Goal: Information Seeking & Learning: Learn about a topic

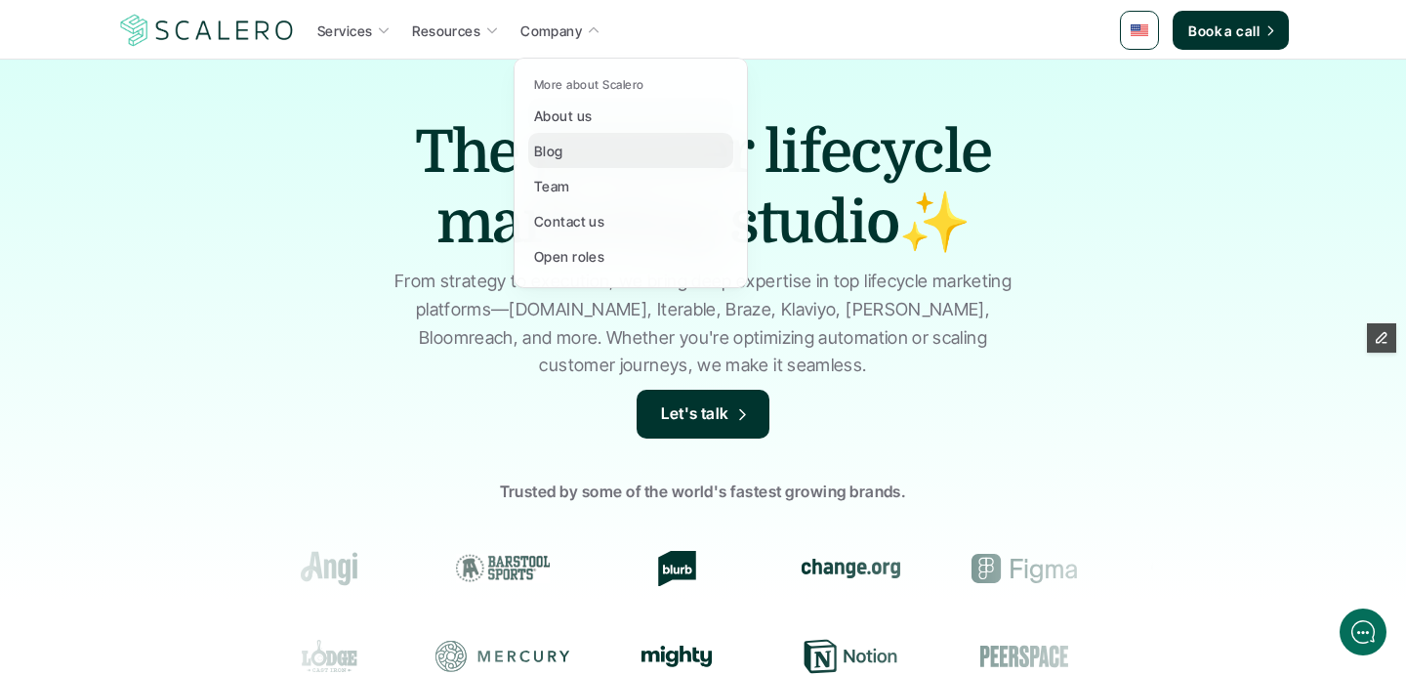
click at [555, 158] on p "Blog" at bounding box center [548, 151] width 29 height 21
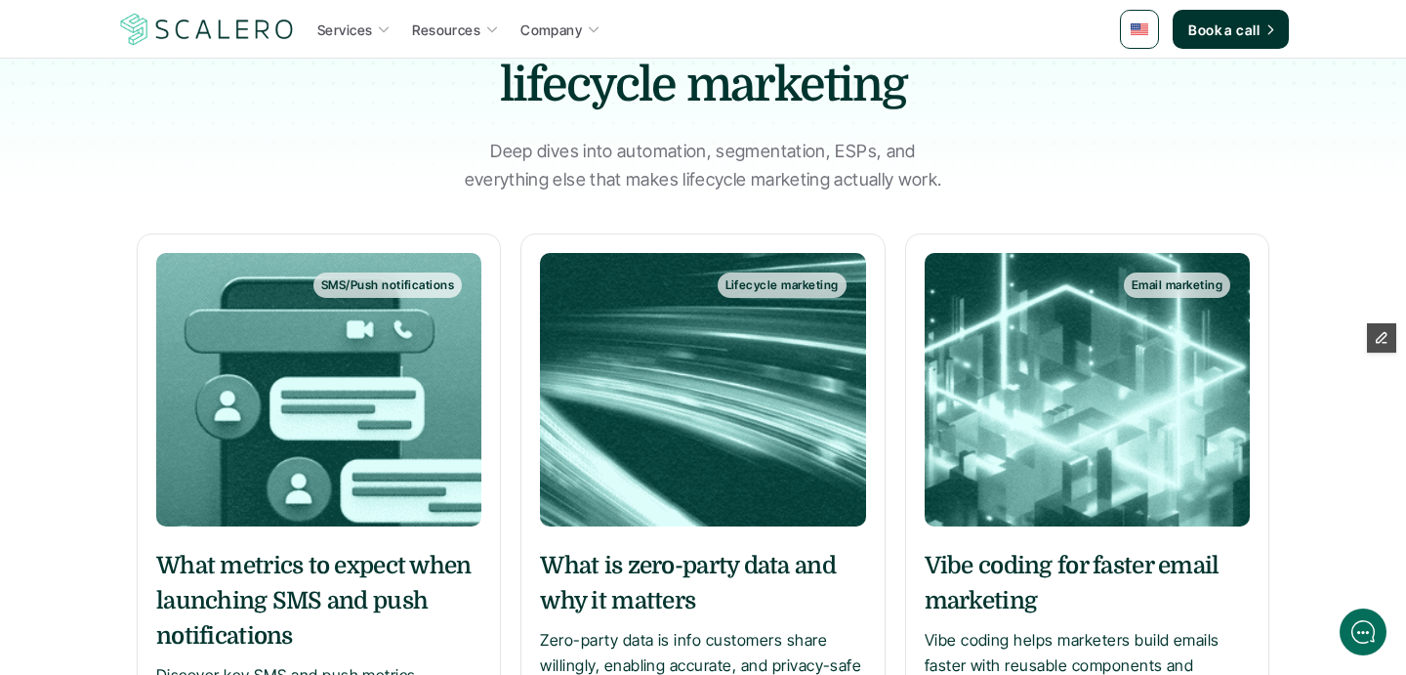
scroll to position [378, 0]
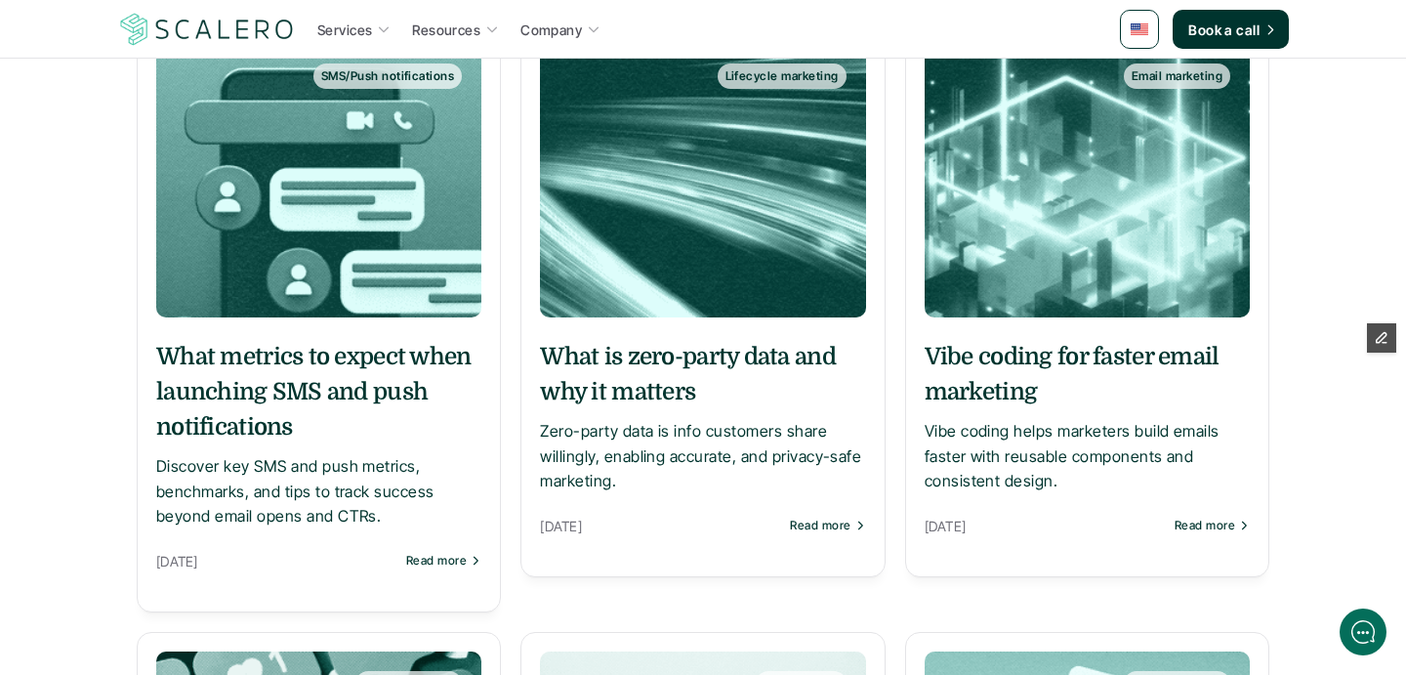
click at [993, 358] on h5 "Vibe coding for faster email marketing" at bounding box center [1087, 374] width 325 height 70
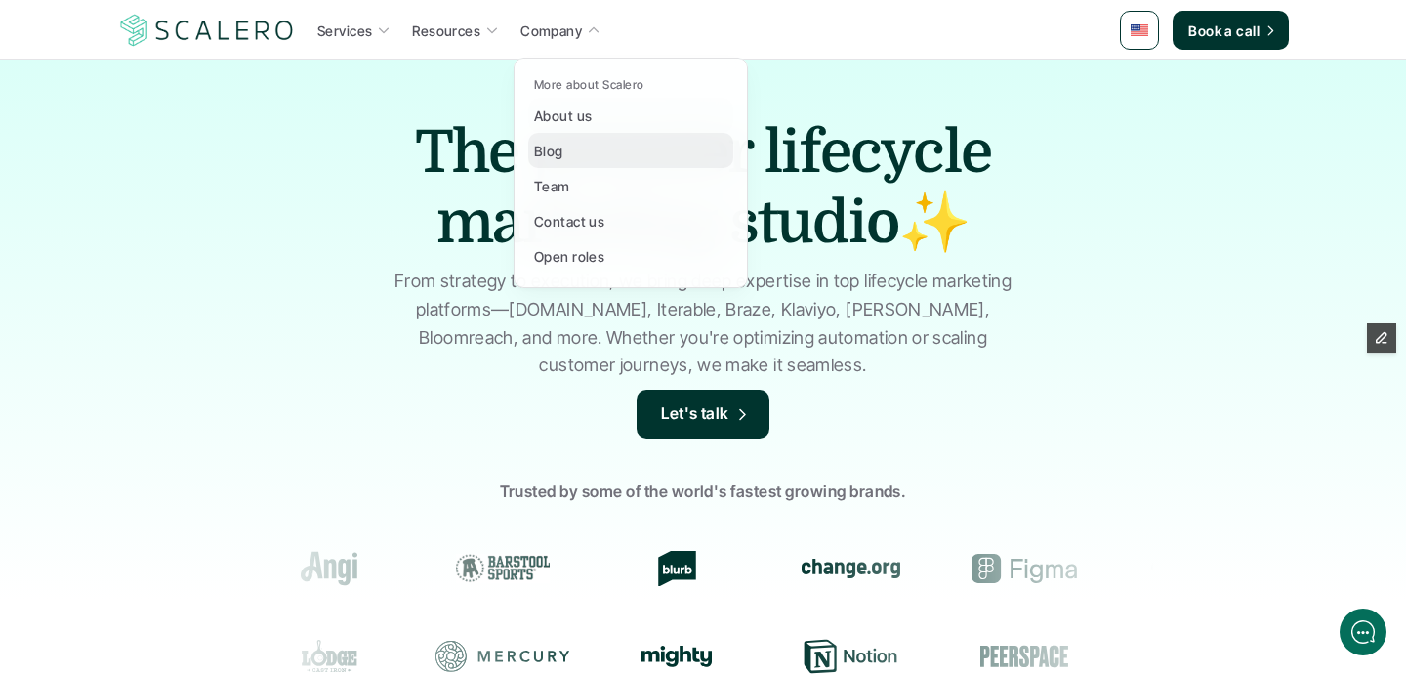
click at [559, 143] on p "Blog" at bounding box center [548, 151] width 29 height 21
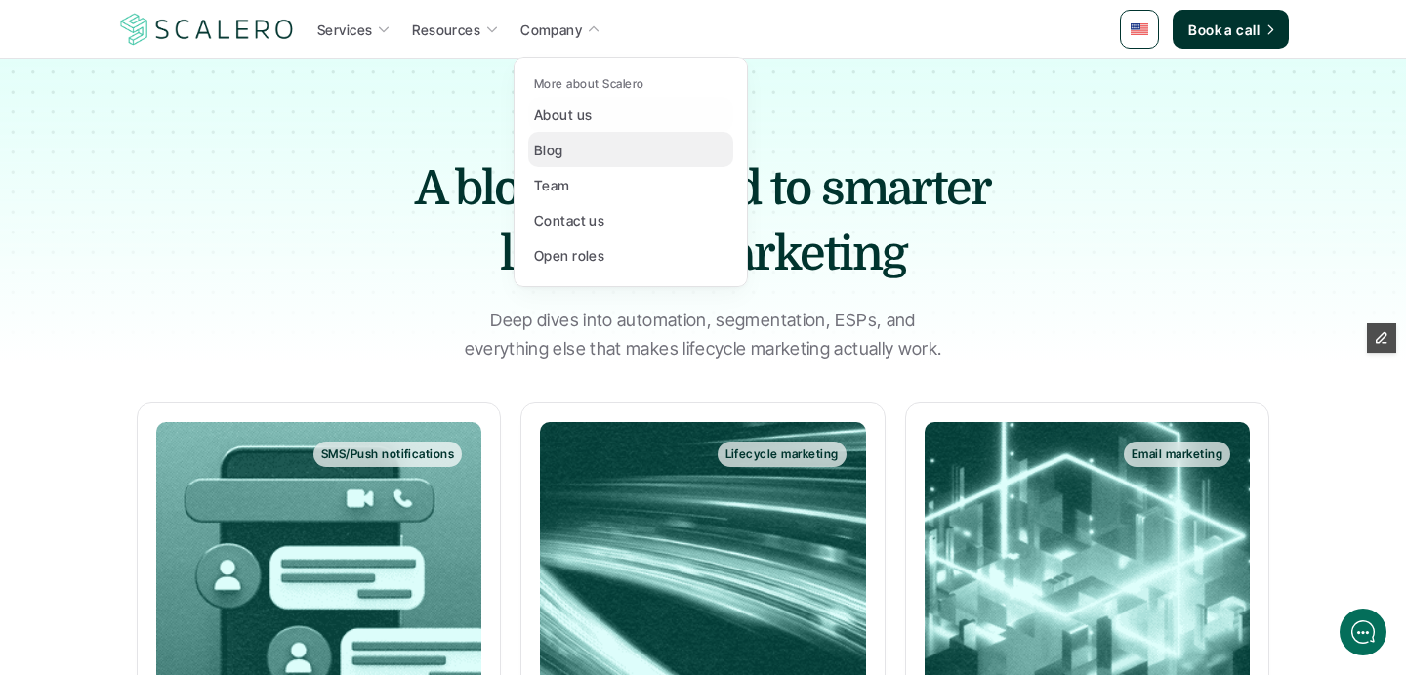
click at [544, 146] on p "Blog" at bounding box center [548, 150] width 29 height 21
click at [549, 150] on p "Blog" at bounding box center [548, 150] width 29 height 21
click at [537, 156] on p "Blog" at bounding box center [548, 150] width 29 height 21
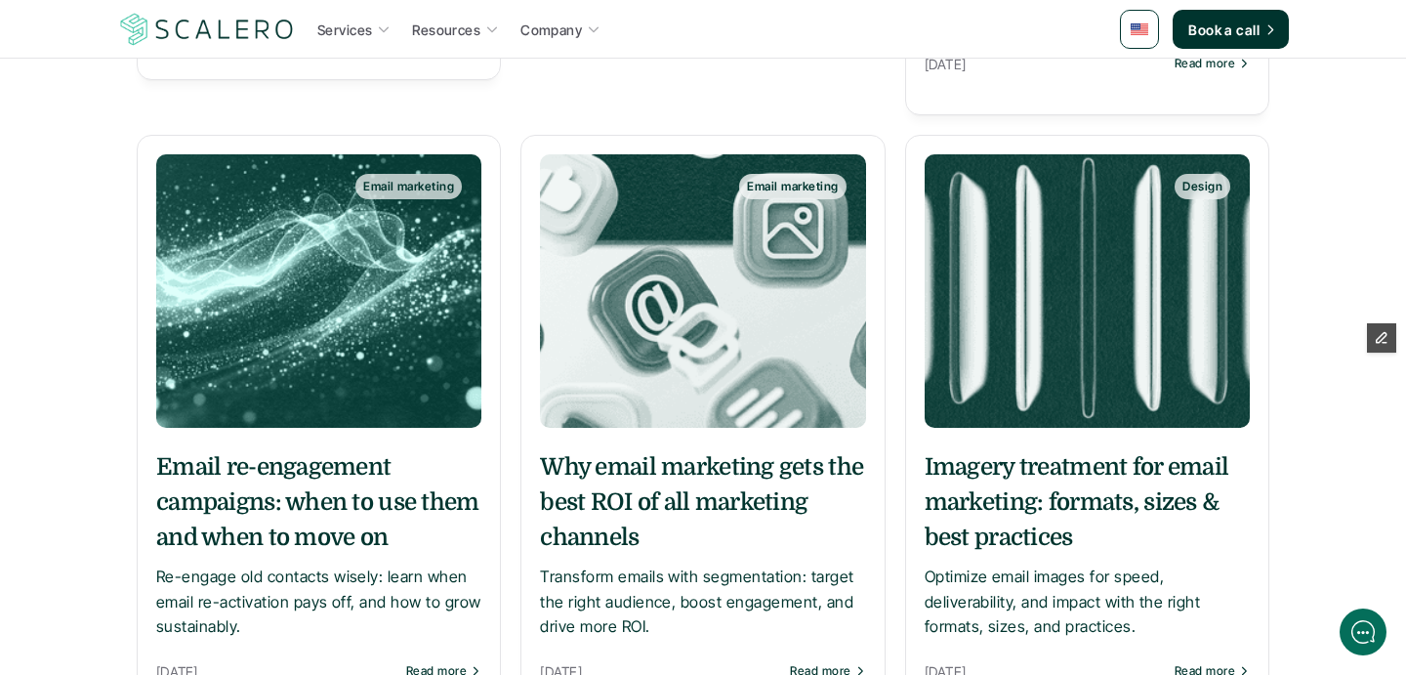
scroll to position [1788, 0]
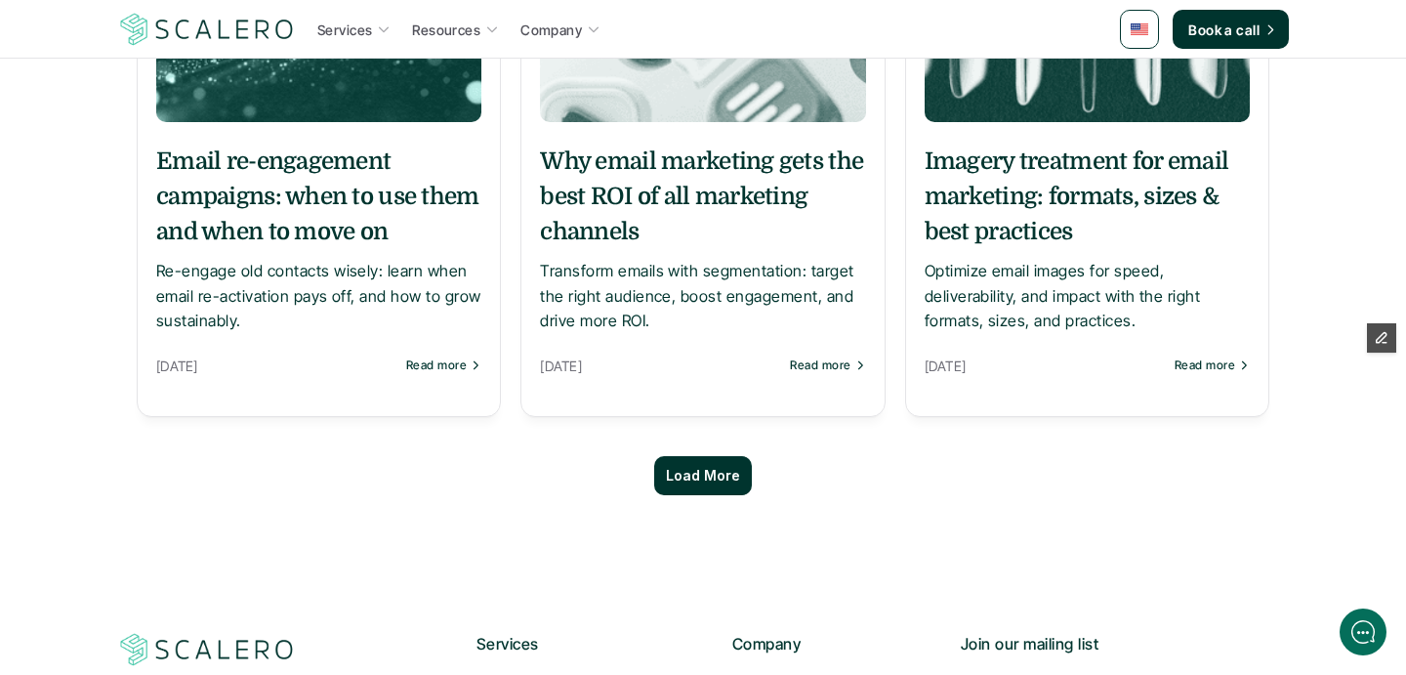
click at [674, 482] on p "Load More" at bounding box center [703, 476] width 74 height 17
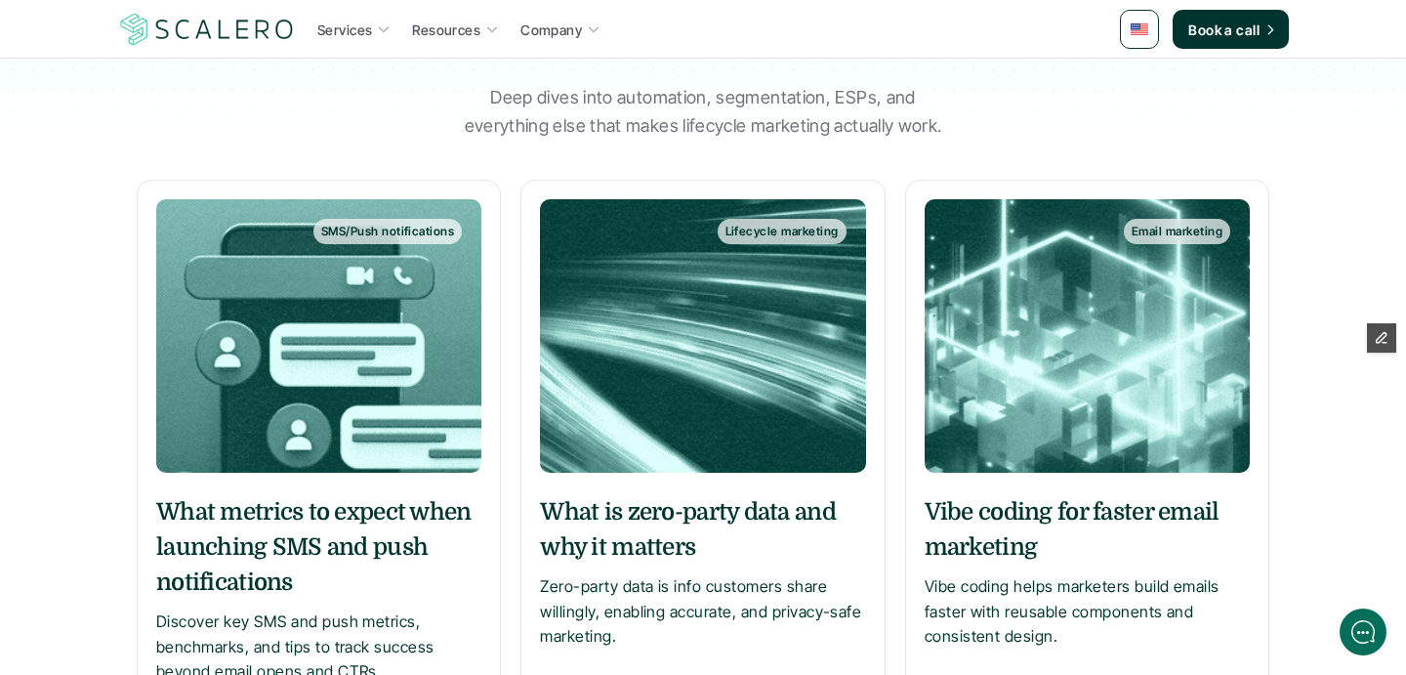
scroll to position [0, 0]
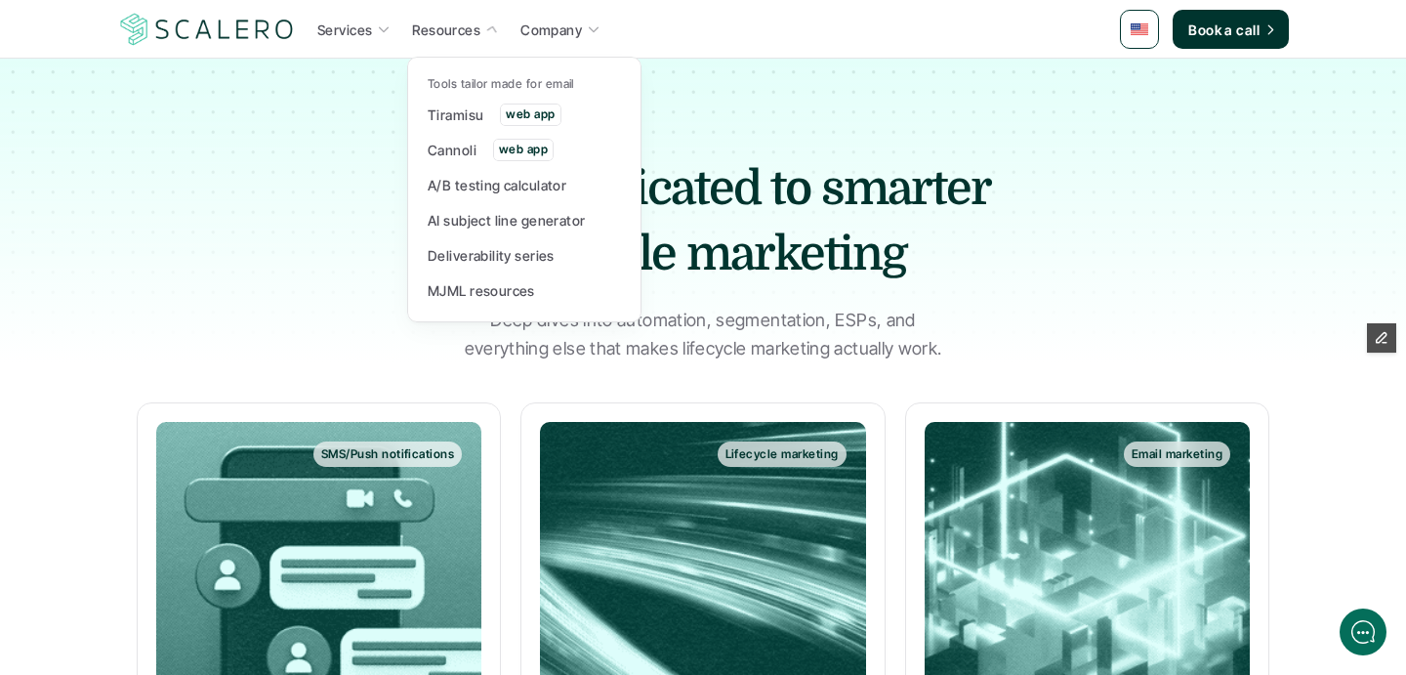
click at [440, 35] on p "Resources" at bounding box center [446, 30] width 68 height 21
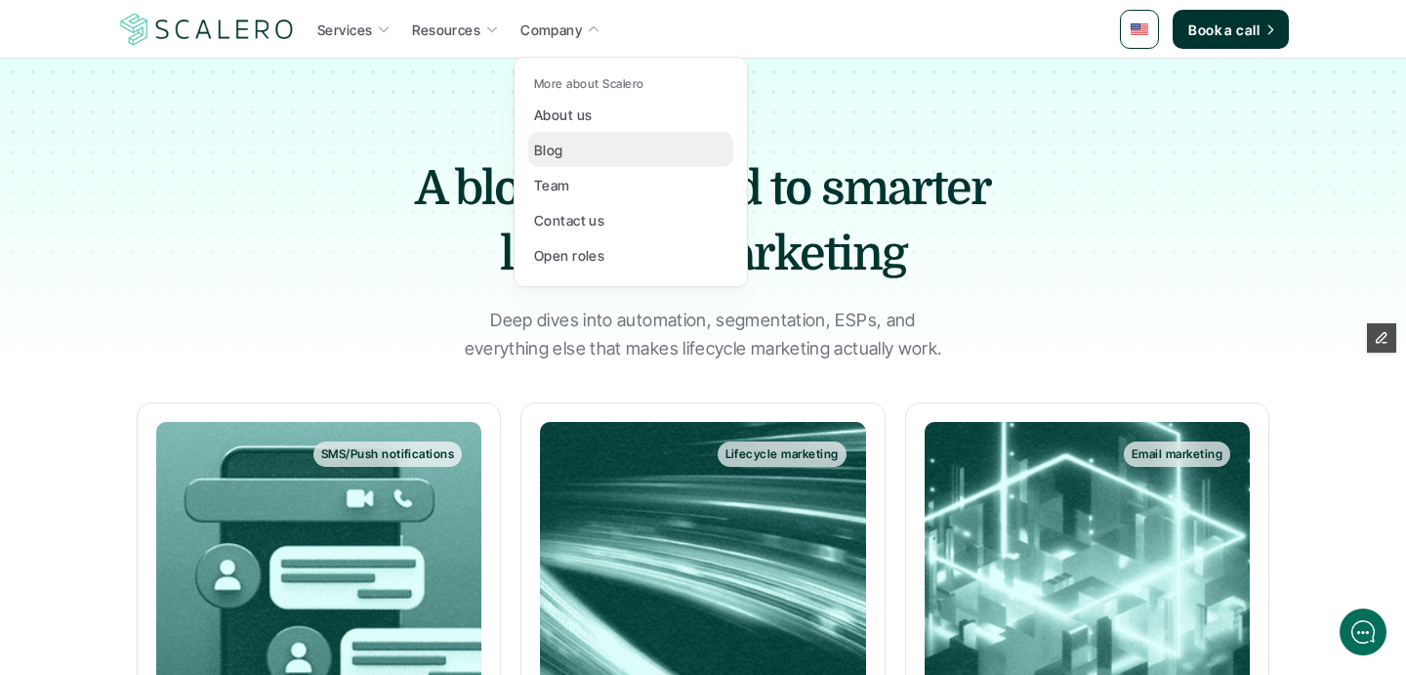
click at [558, 144] on p "Blog" at bounding box center [548, 150] width 29 height 21
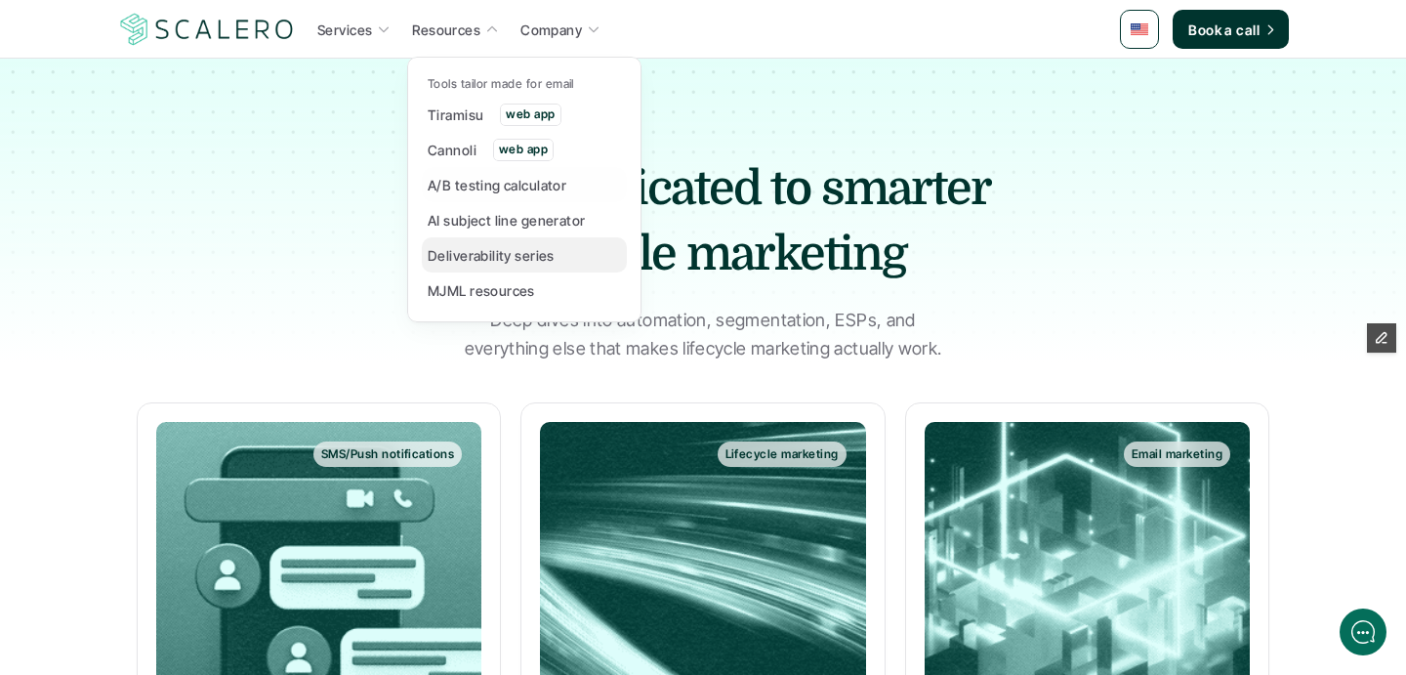
click at [480, 253] on p "Deliverability series" at bounding box center [491, 255] width 127 height 21
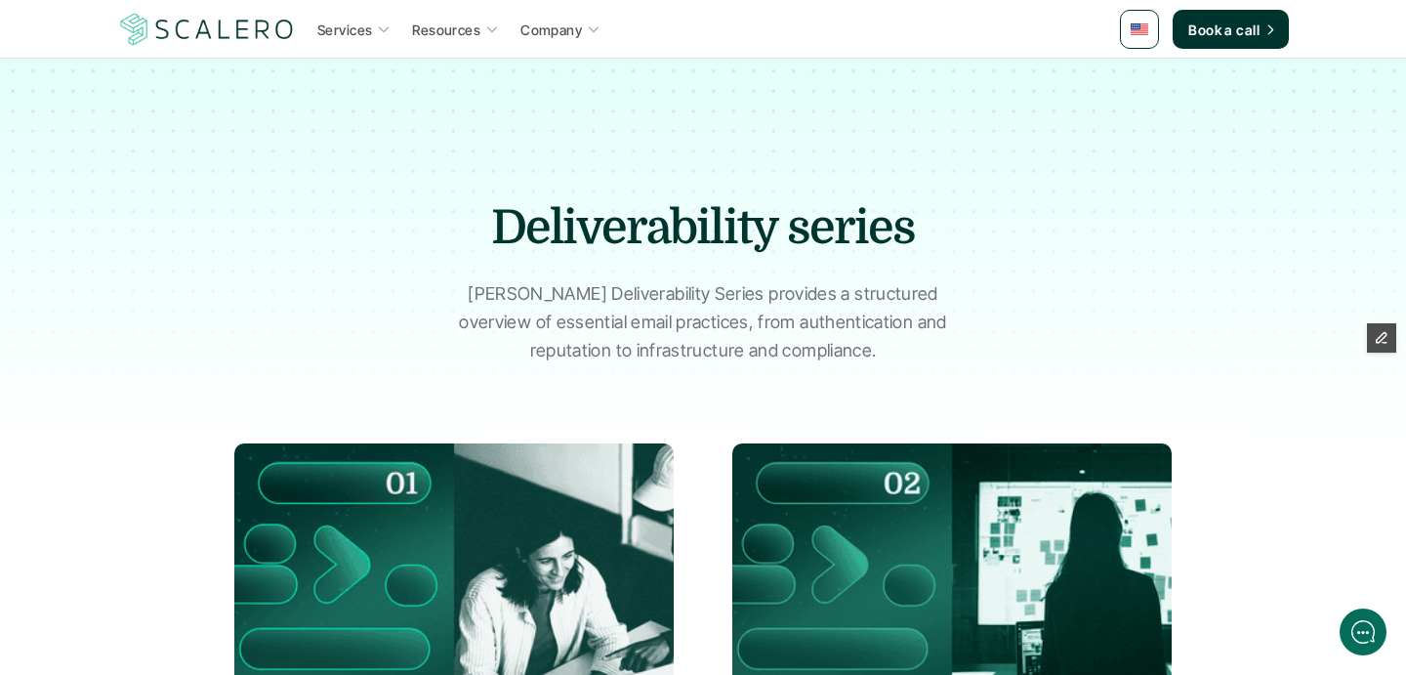
scroll to position [419, 0]
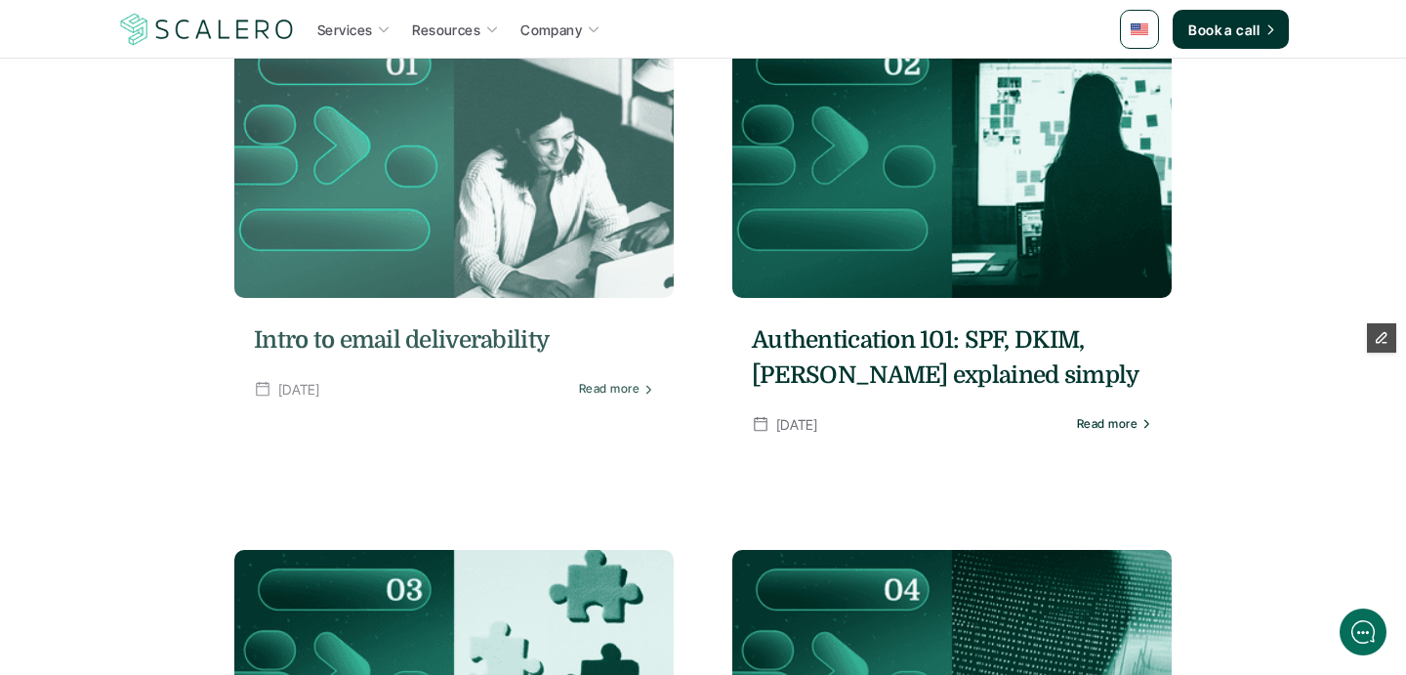
click at [440, 342] on h5 "Intro to email deliverability" at bounding box center [454, 339] width 400 height 35
